Goal: Check status

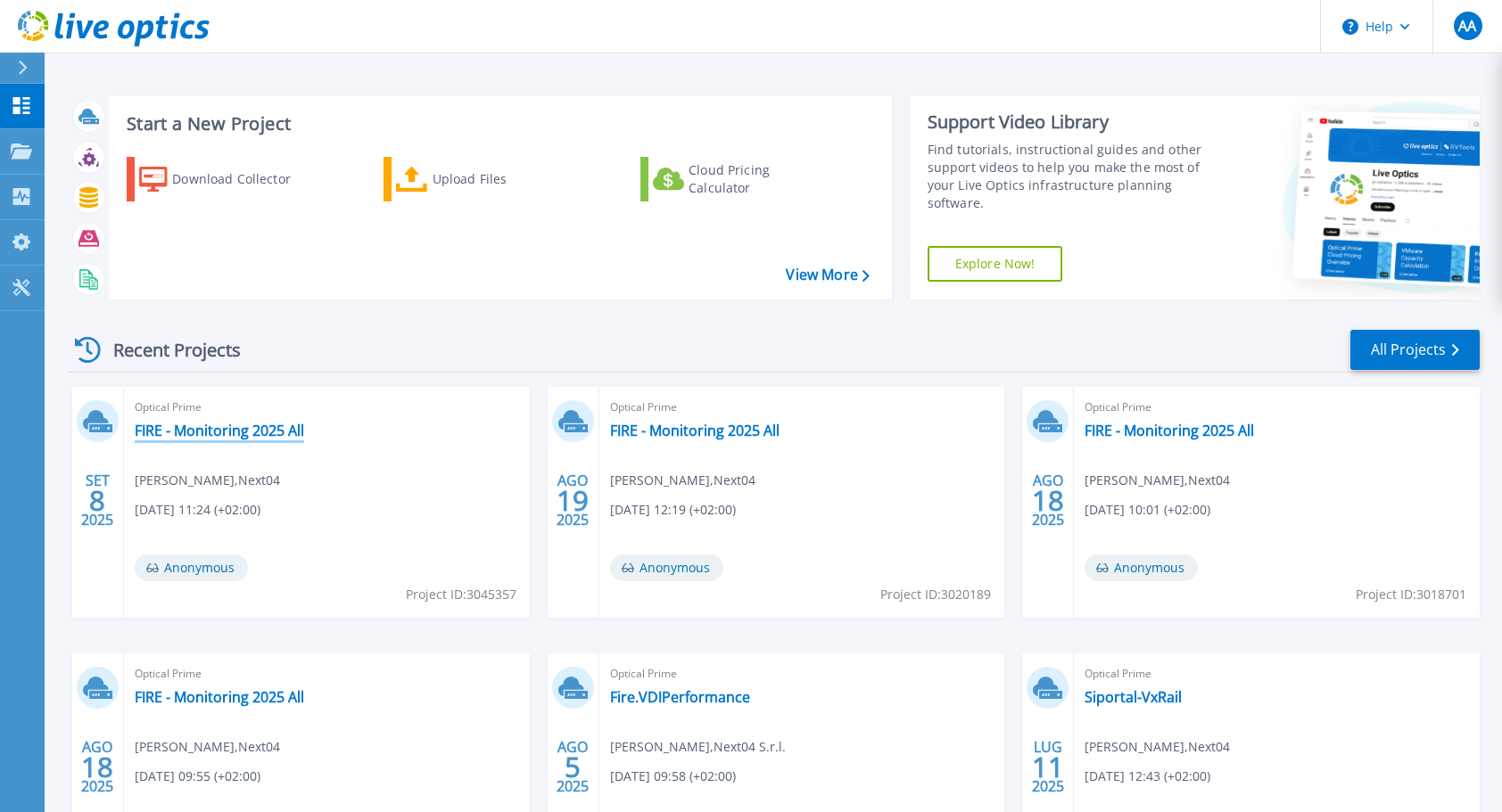
click at [227, 432] on link "FIRE - Monitoring 2025 All" at bounding box center [219, 431] width 170 height 18
